Goal: Communication & Community: Share content

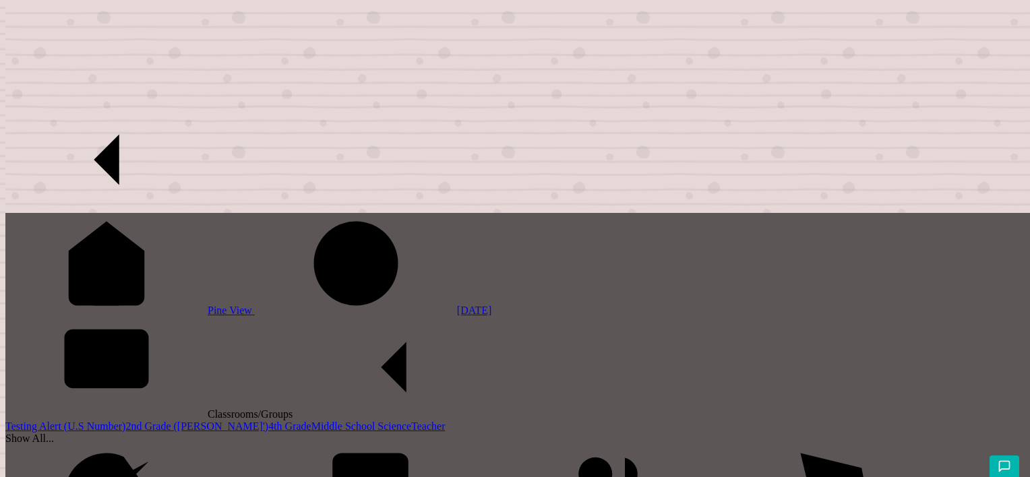
type input "Test"
